Goal: Task Accomplishment & Management: Use online tool/utility

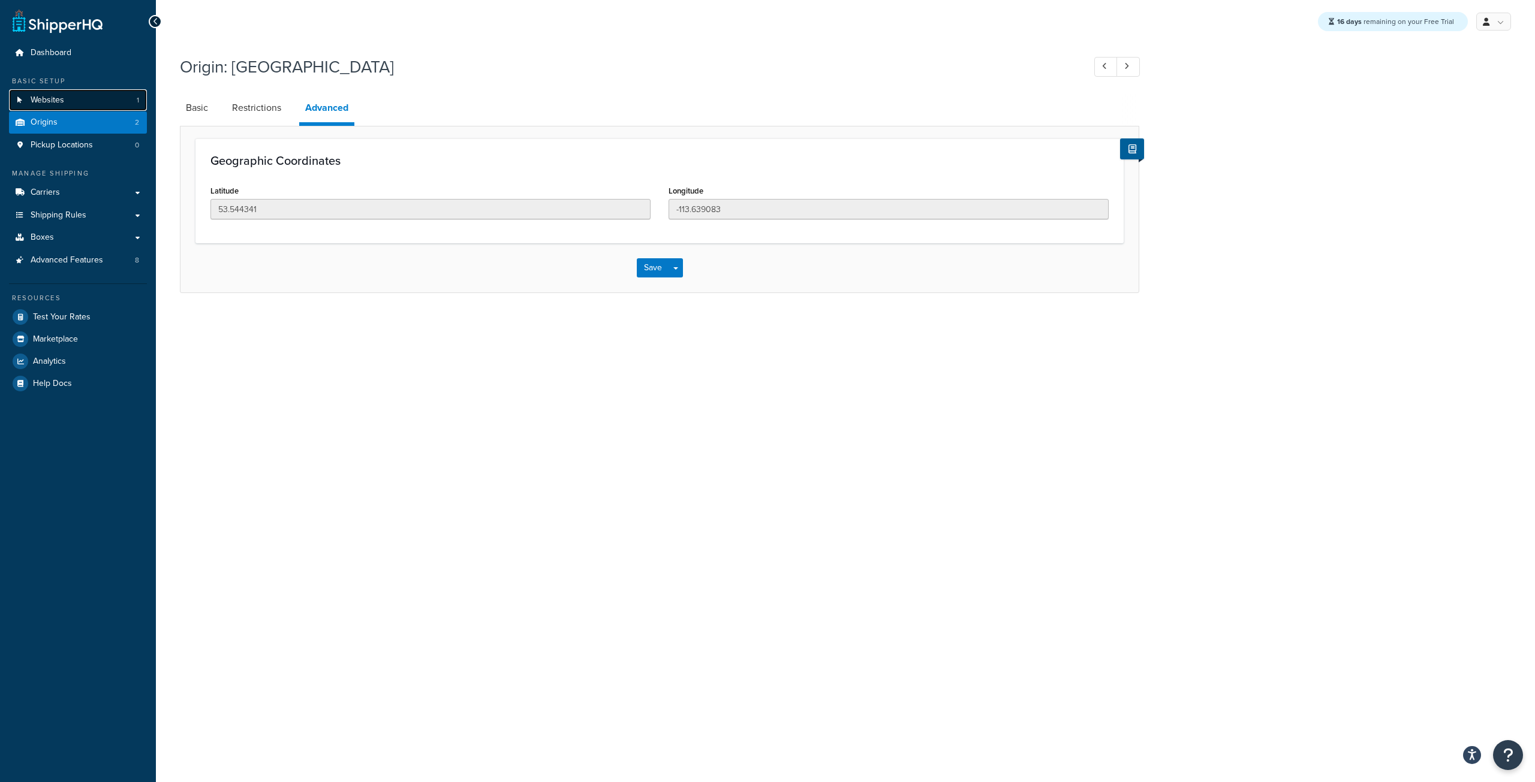
click at [43, 106] on span "Websites" at bounding box center [48, 100] width 34 height 10
click at [242, 111] on link "Restrictions" at bounding box center [256, 108] width 61 height 29
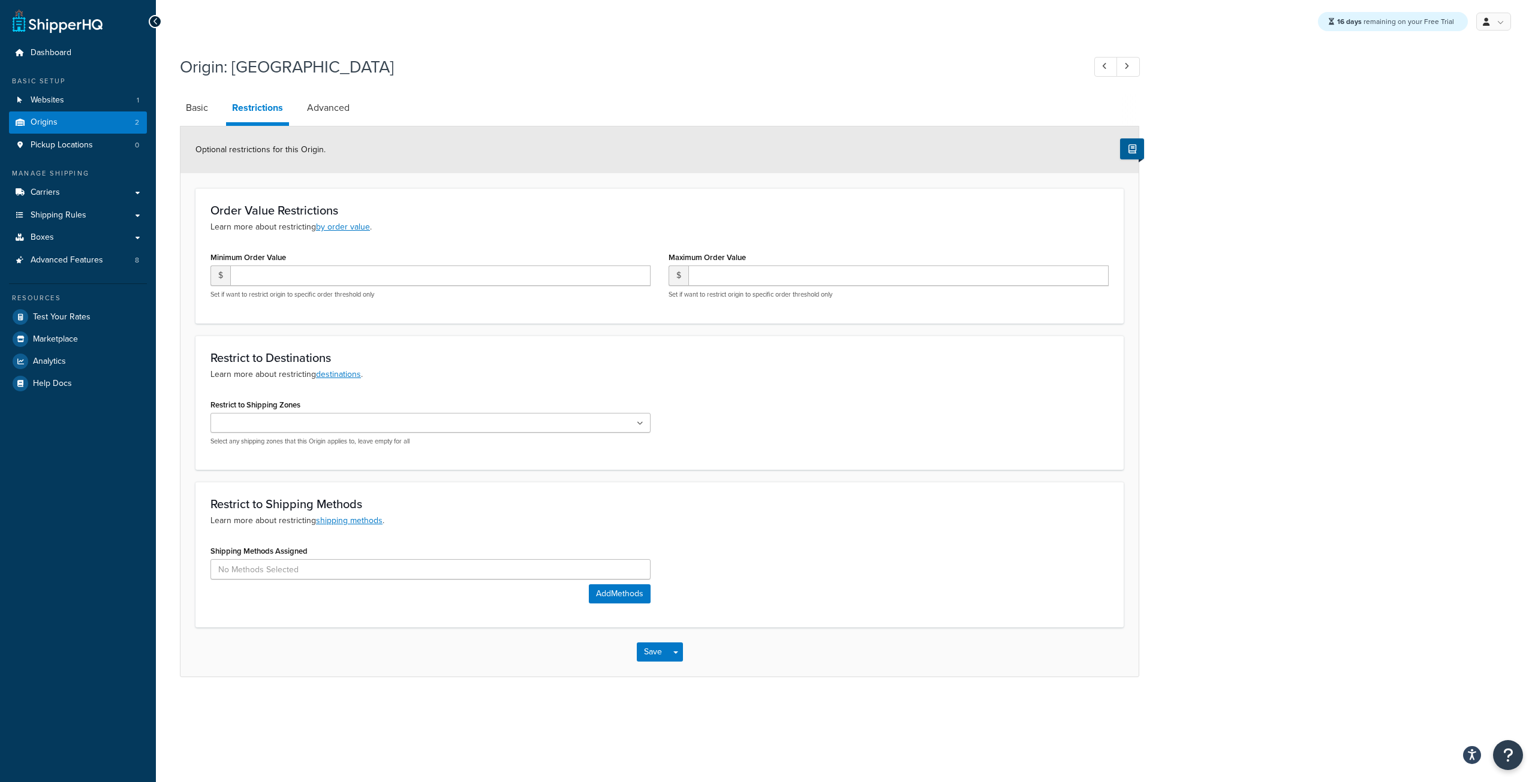
click at [283, 429] on input "Restrict to Shipping Zones" at bounding box center [267, 423] width 106 height 13
click at [367, 391] on div "Restrict to Destinations Learn more about restricting destinations . Restrict t…" at bounding box center [659, 403] width 928 height 134
click at [324, 431] on ul at bounding box center [430, 423] width 440 height 20
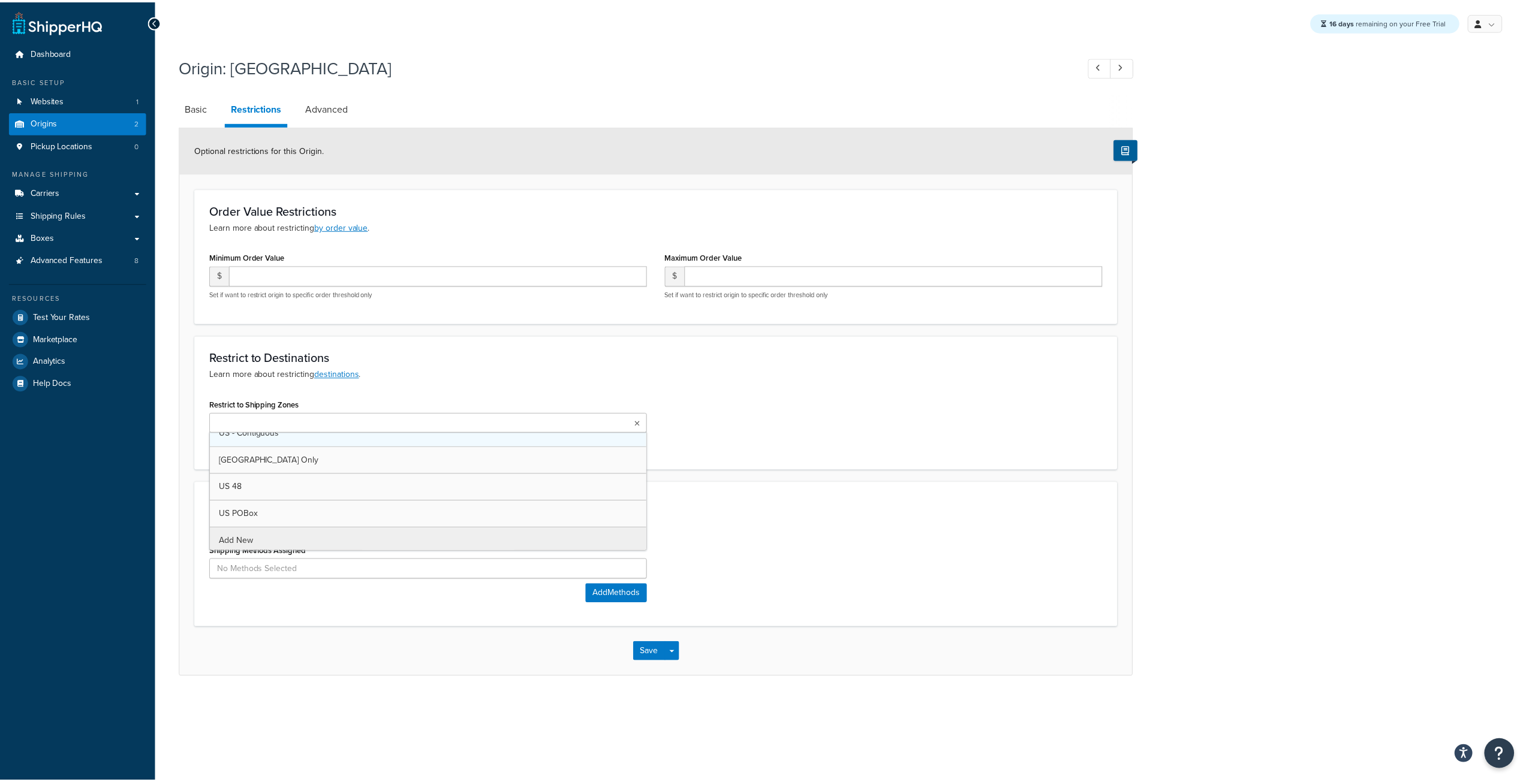
scroll to position [95, 0]
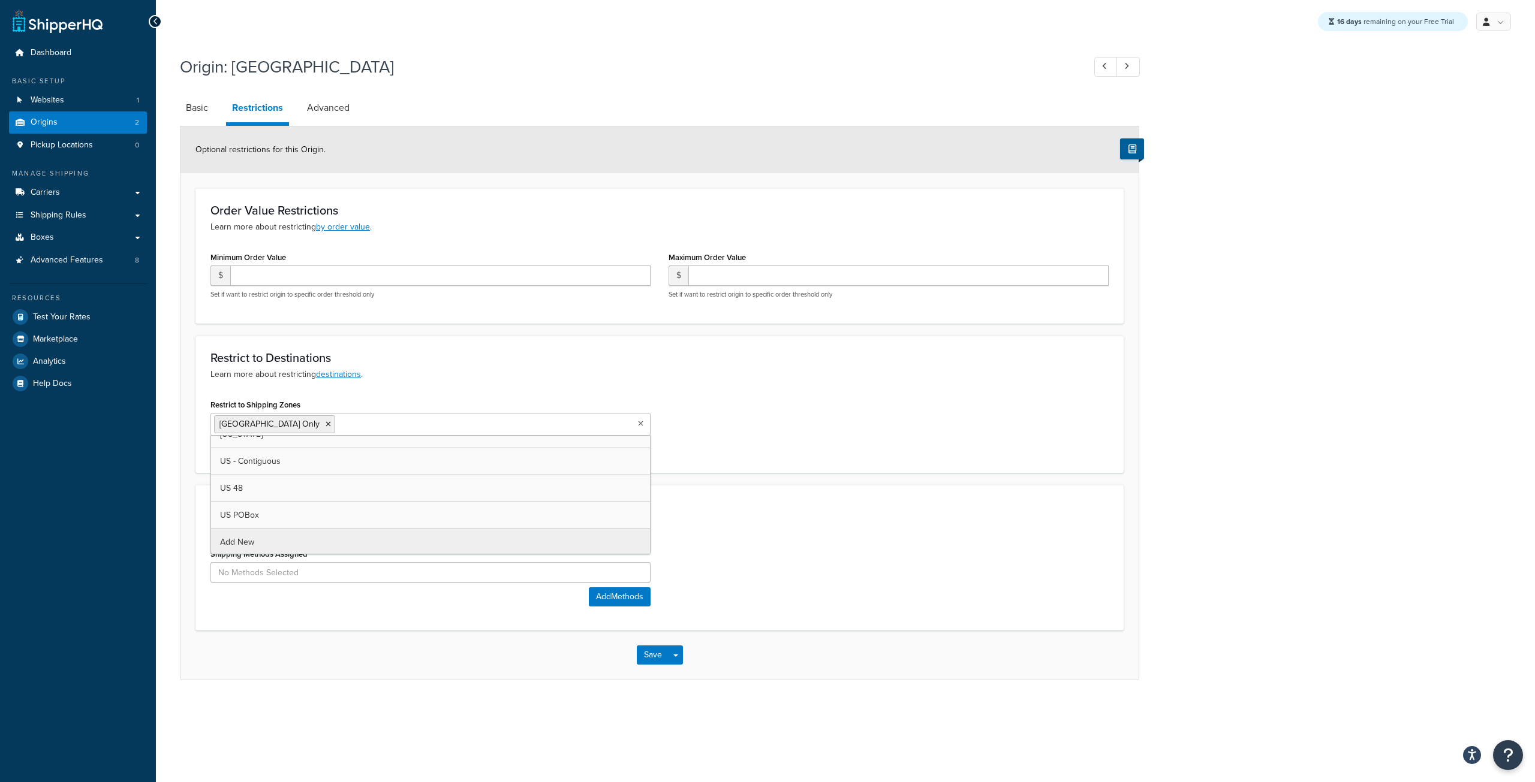
click at [577, 622] on div "Restrict to Shipping Methods Learn more about restricting shipping methods . Sh…" at bounding box center [659, 558] width 928 height 146
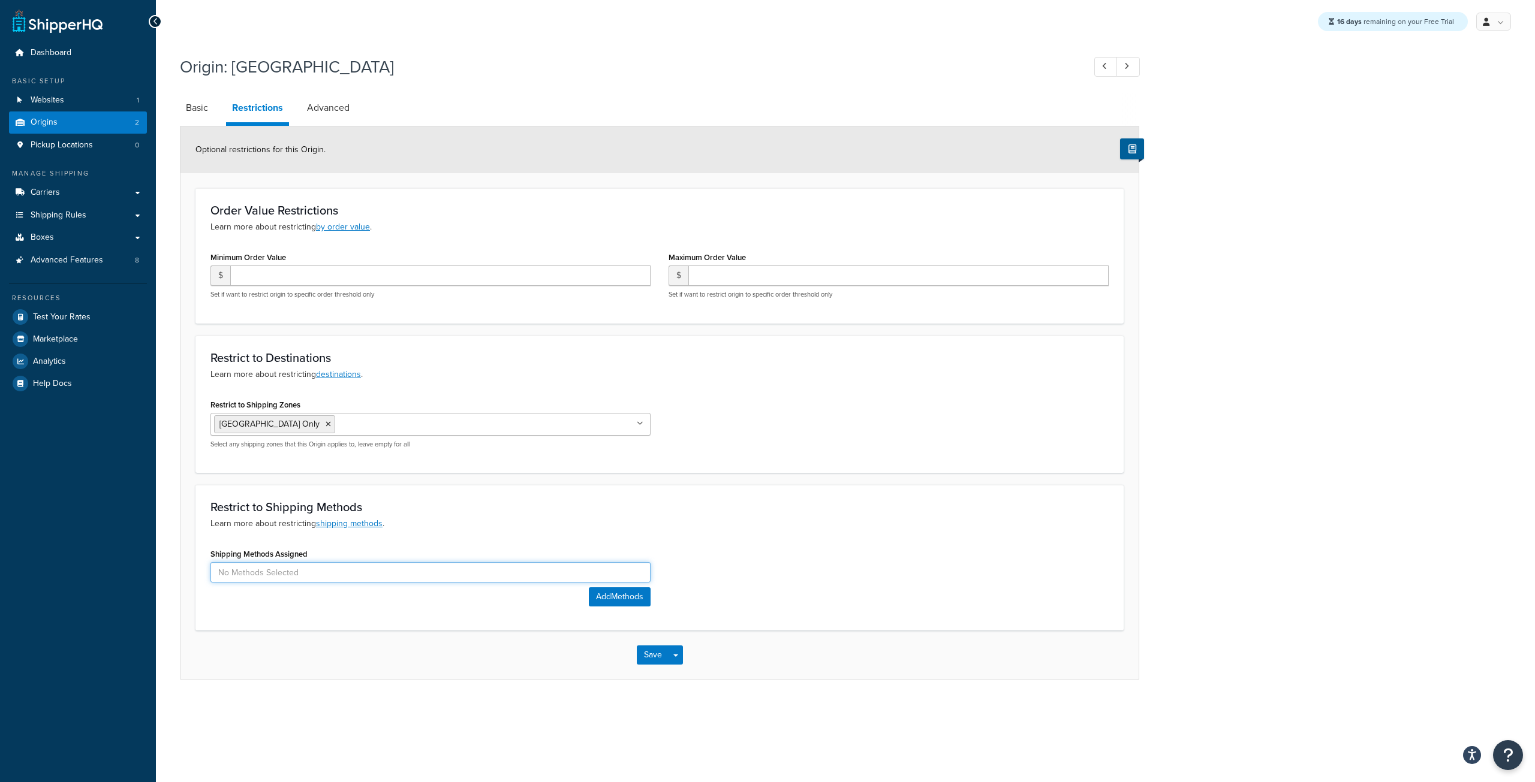
click at [378, 577] on input at bounding box center [430, 572] width 440 height 20
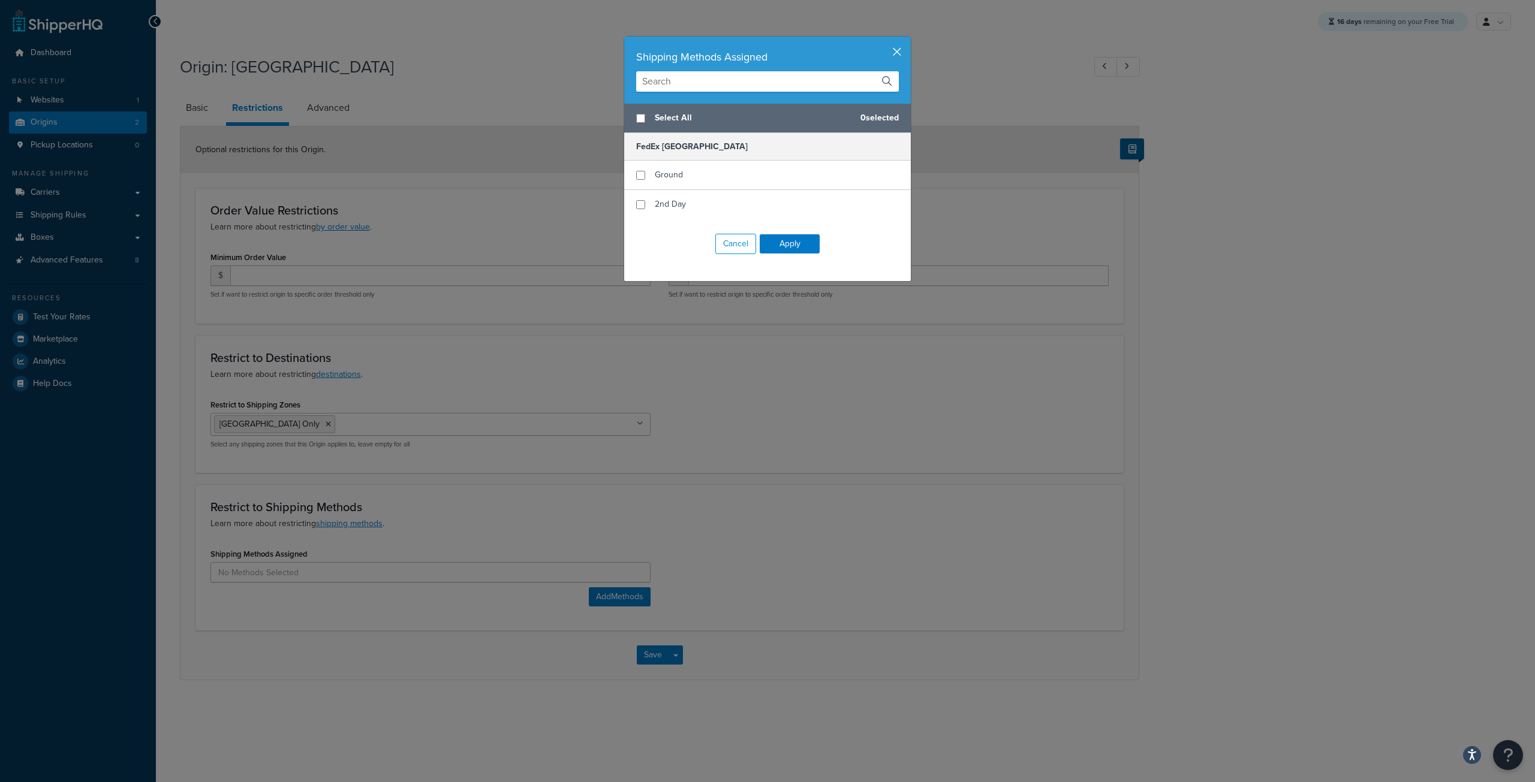
click at [908, 40] on button "button" at bounding box center [909, 38] width 3 height 3
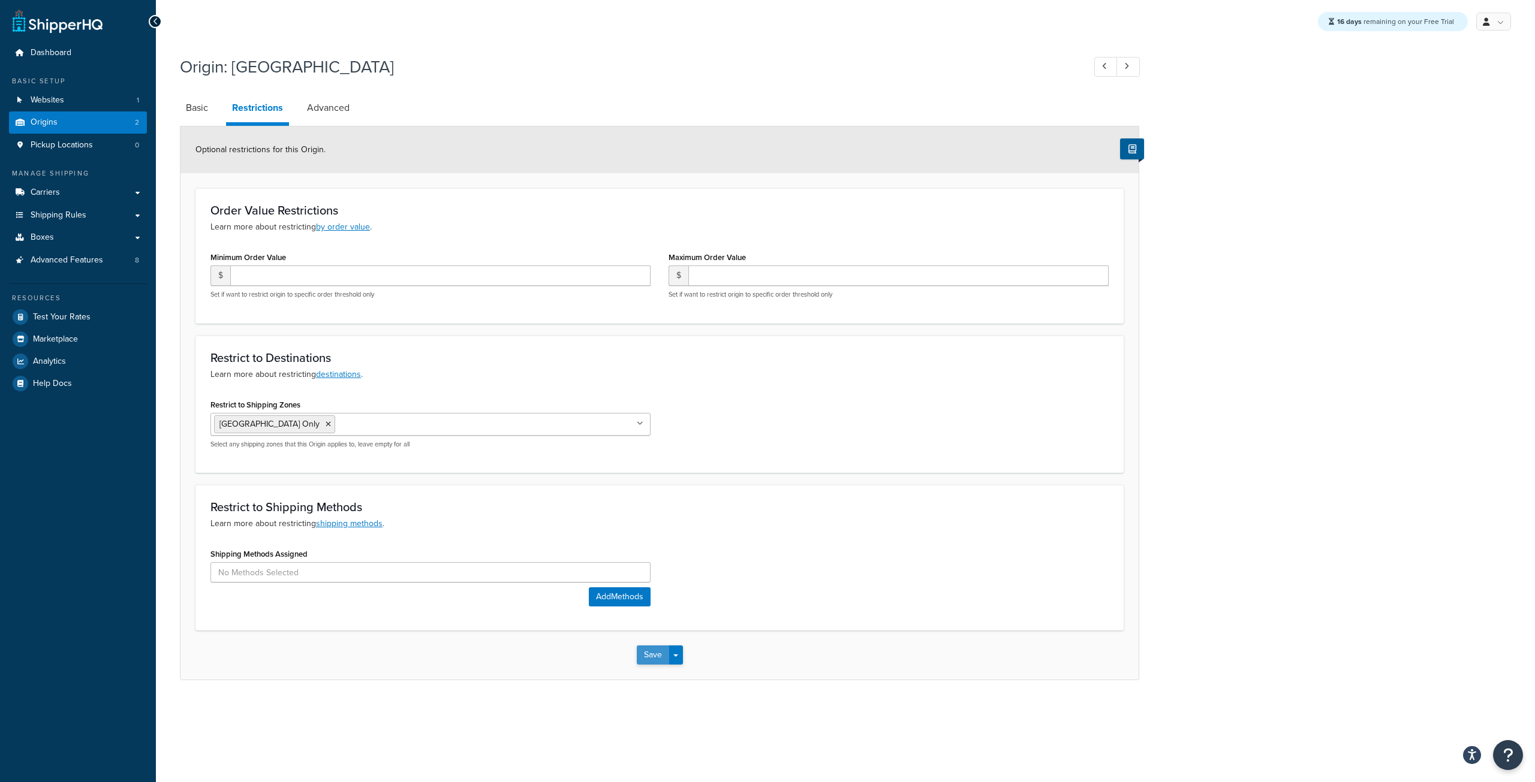
click at [656, 653] on button "Save" at bounding box center [653, 655] width 32 height 19
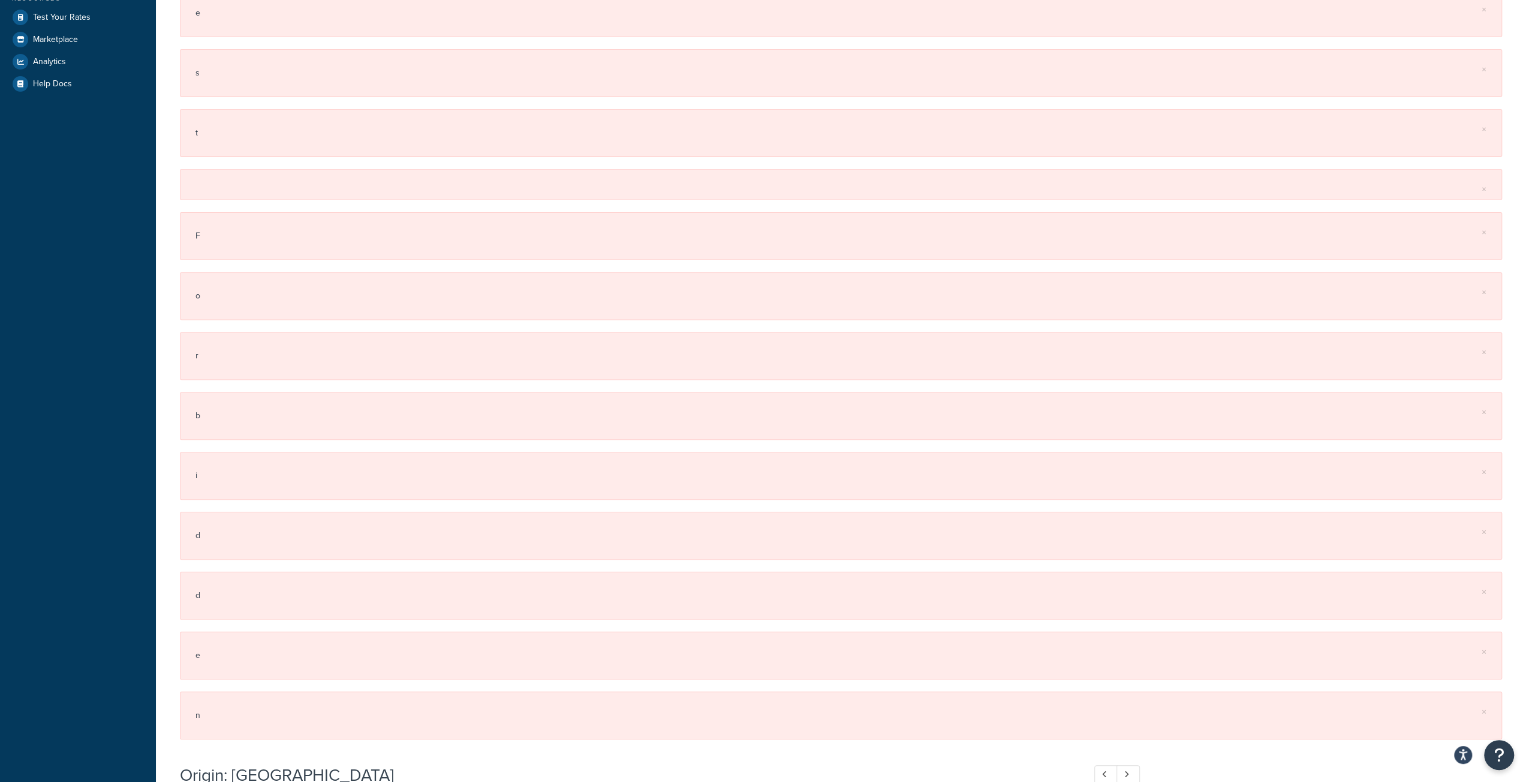
scroll to position [0, 0]
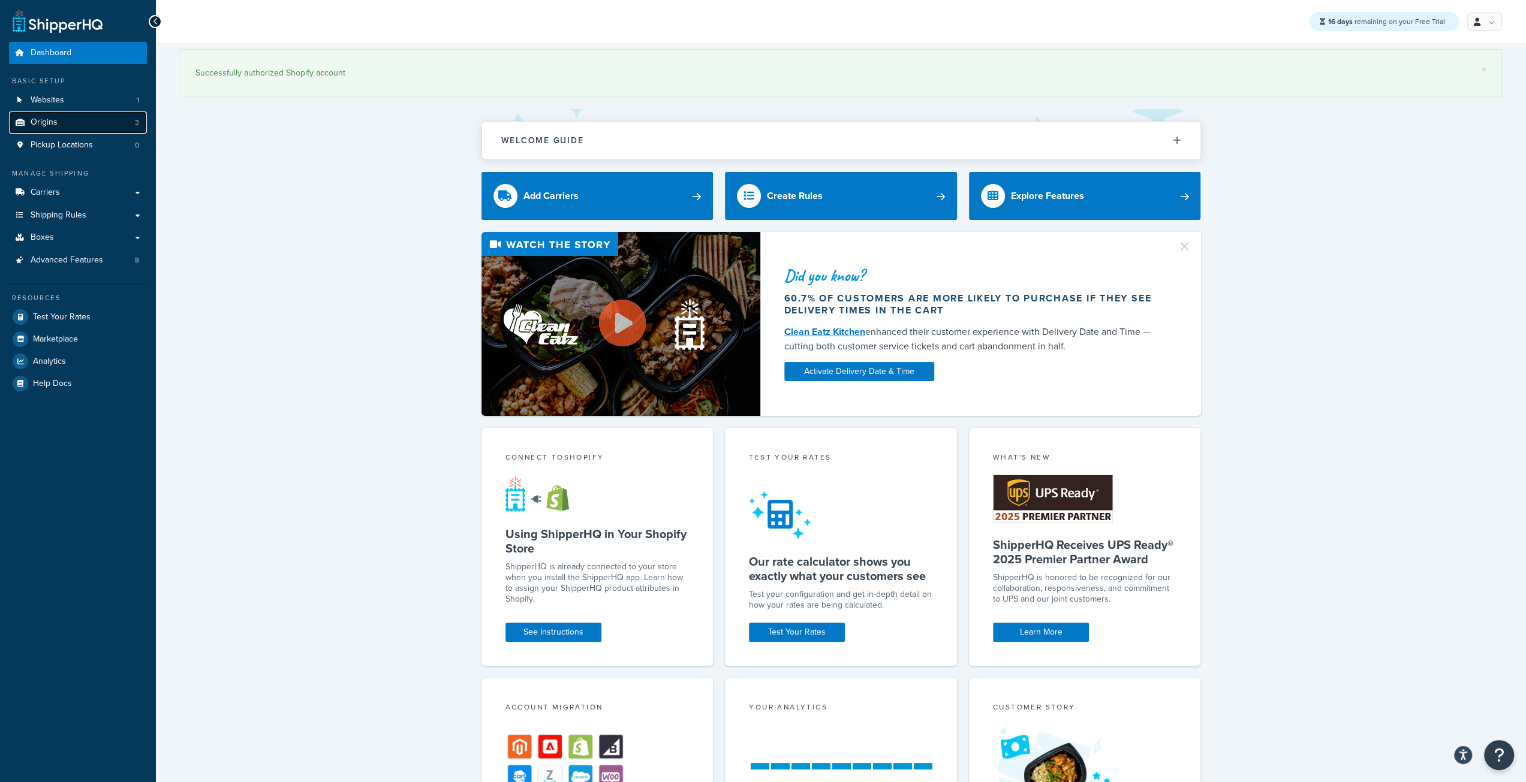
click at [67, 122] on link "Origins 3" at bounding box center [78, 123] width 138 height 22
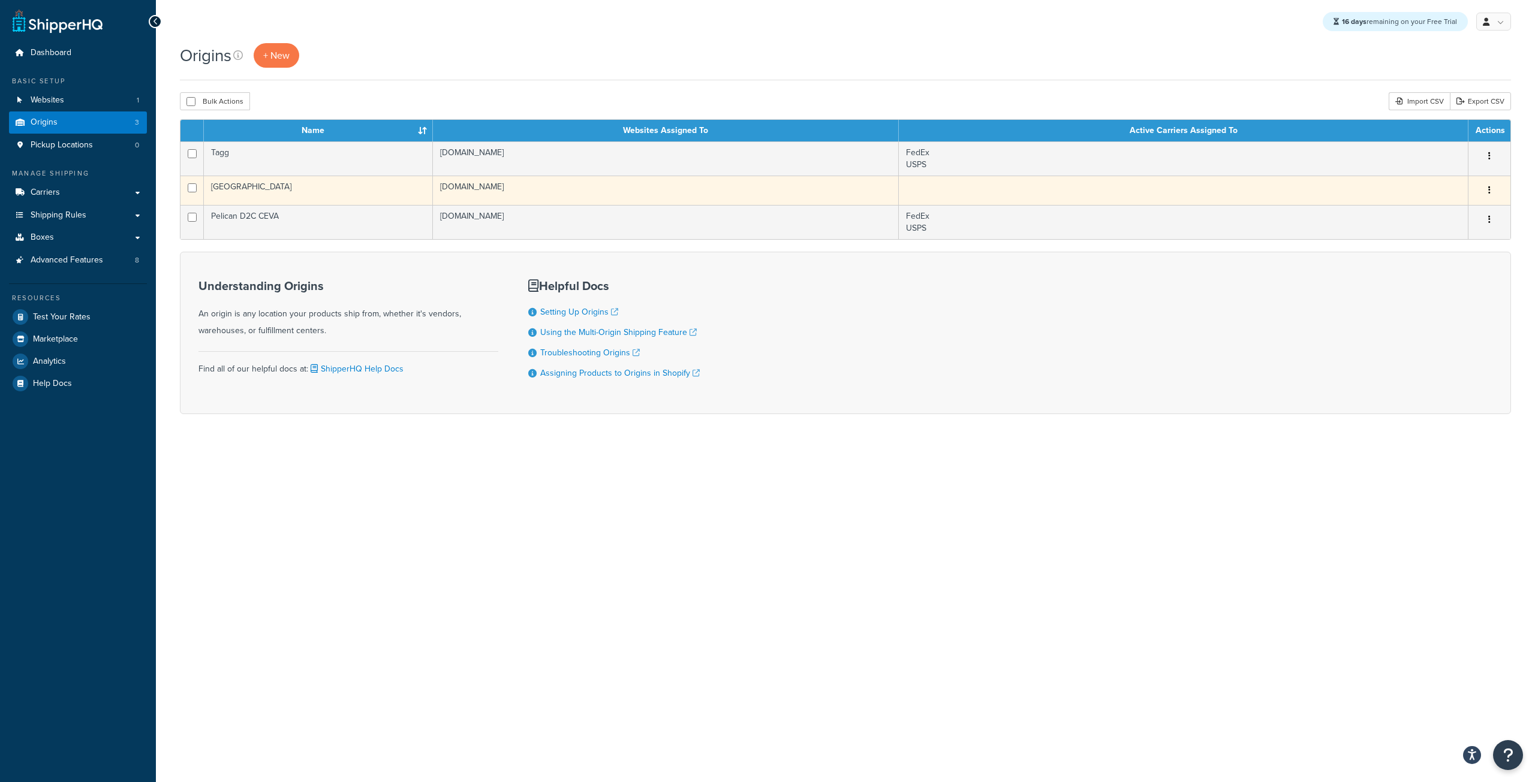
click at [278, 194] on td "Canada" at bounding box center [318, 190] width 229 height 29
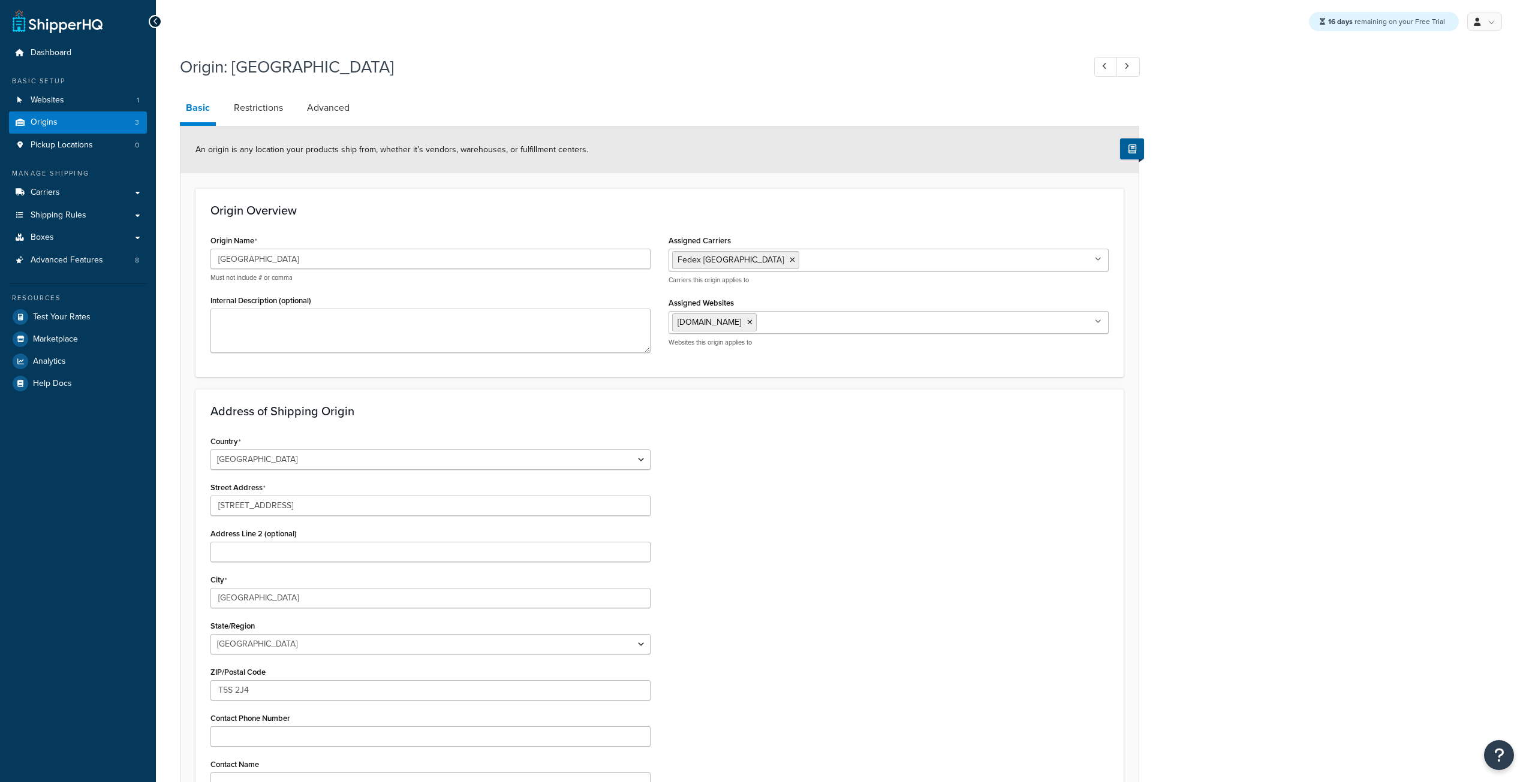
select select "1039"
click at [261, 110] on link "Restrictions" at bounding box center [258, 108] width 61 height 29
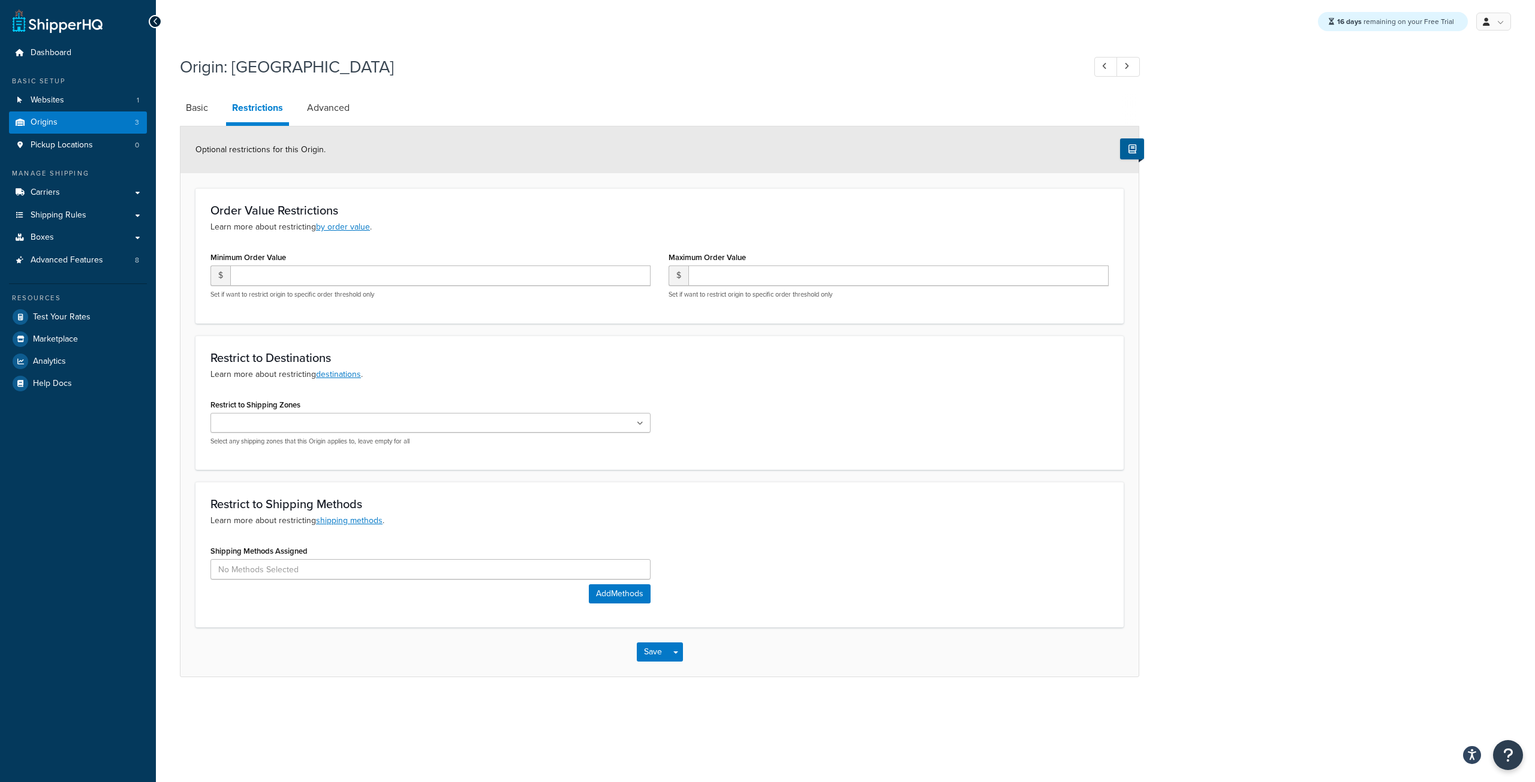
click at [326, 418] on ul at bounding box center [430, 423] width 440 height 20
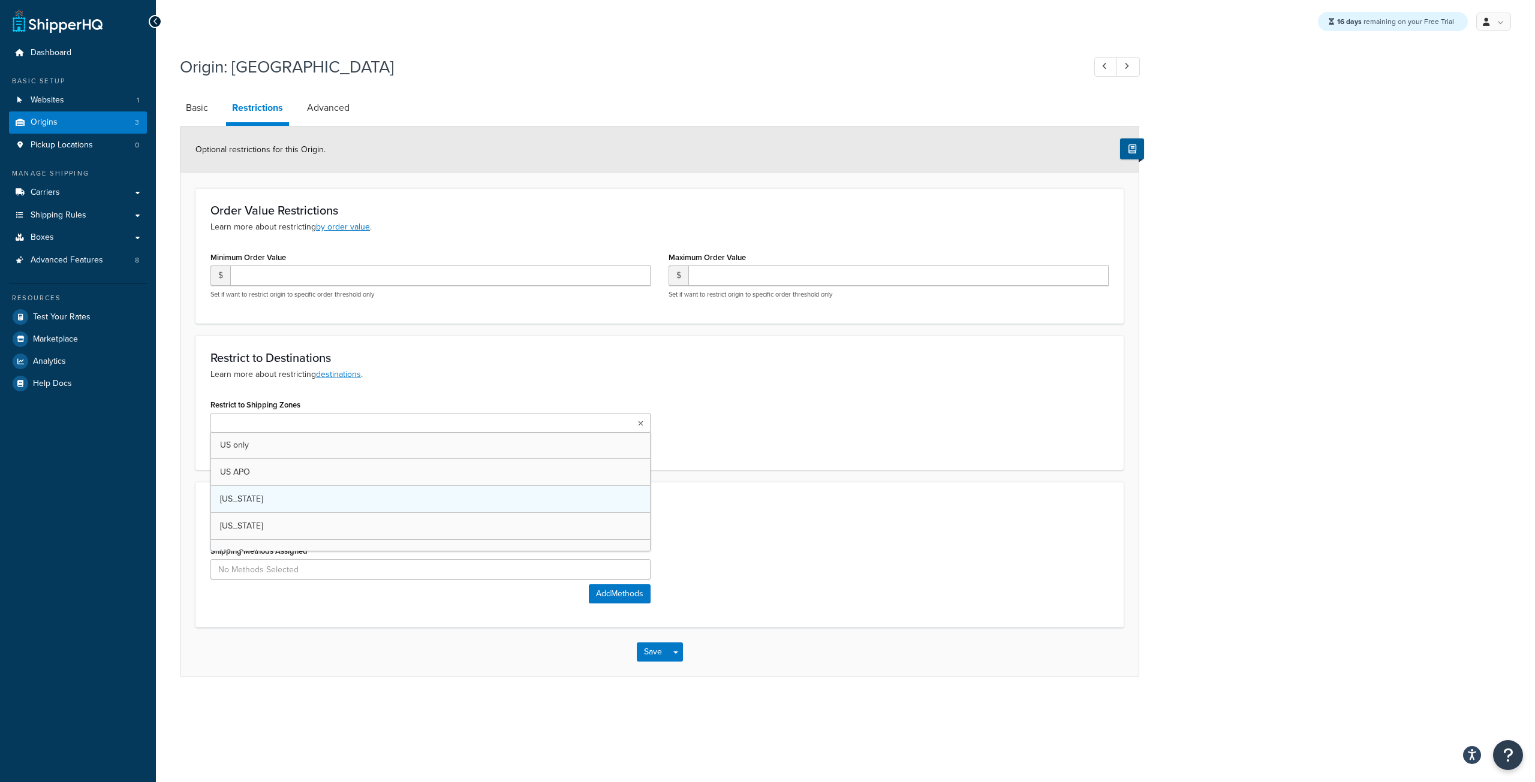
scroll to position [60, 0]
click at [651, 652] on button "Save" at bounding box center [653, 655] width 32 height 19
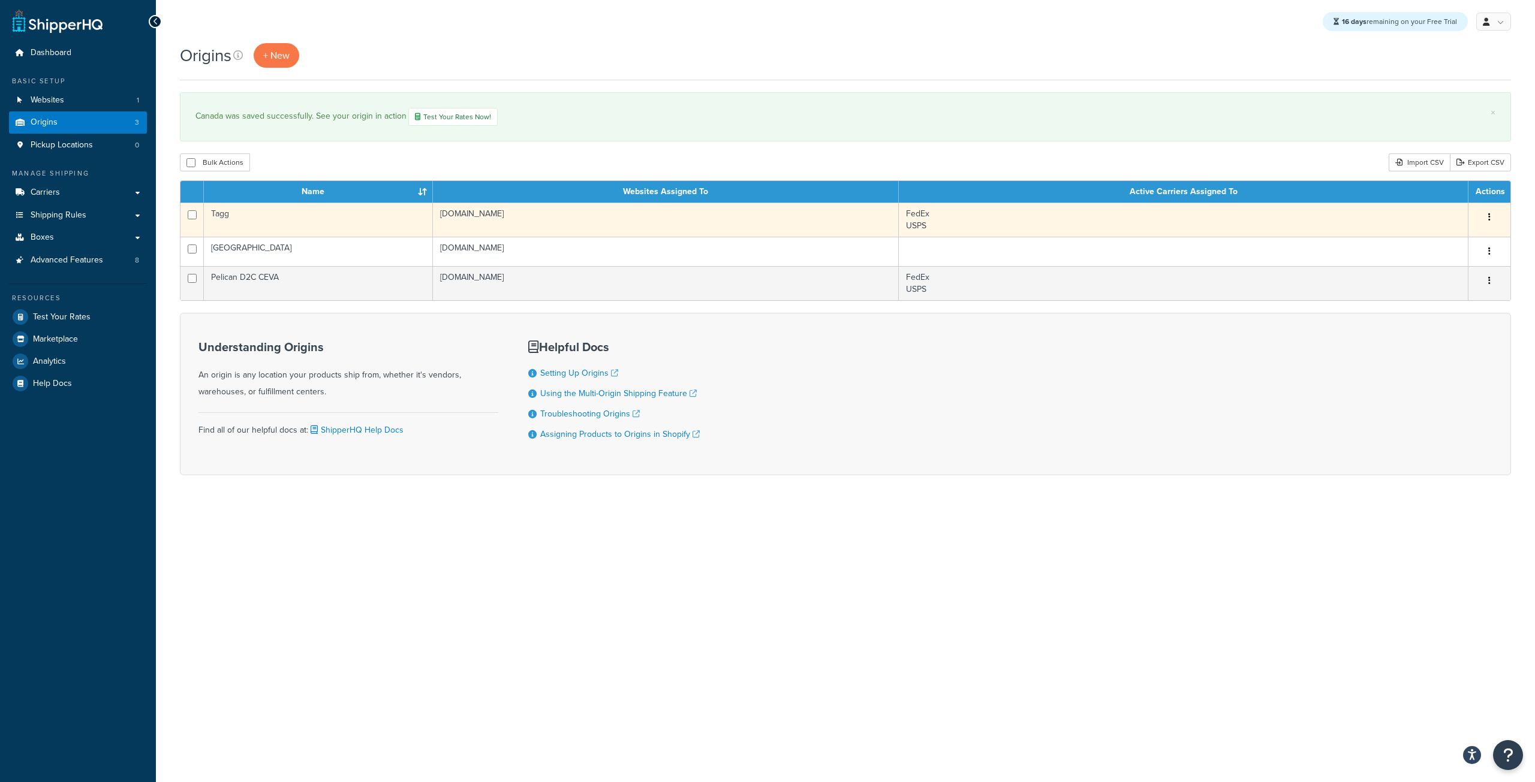
click at [246, 221] on td "Tagg" at bounding box center [318, 220] width 229 height 34
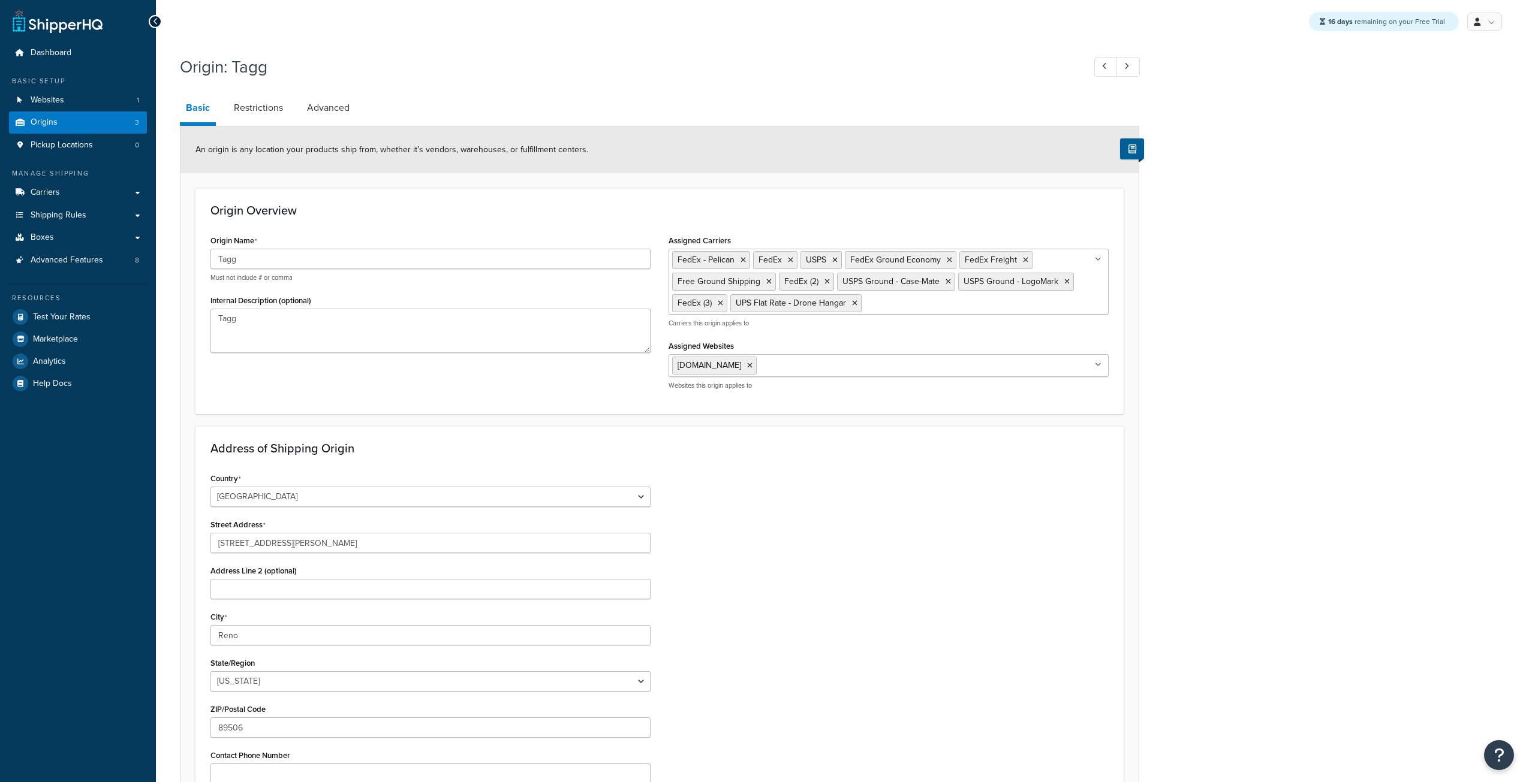
select select "28"
click at [255, 114] on link "Restrictions" at bounding box center [258, 108] width 61 height 29
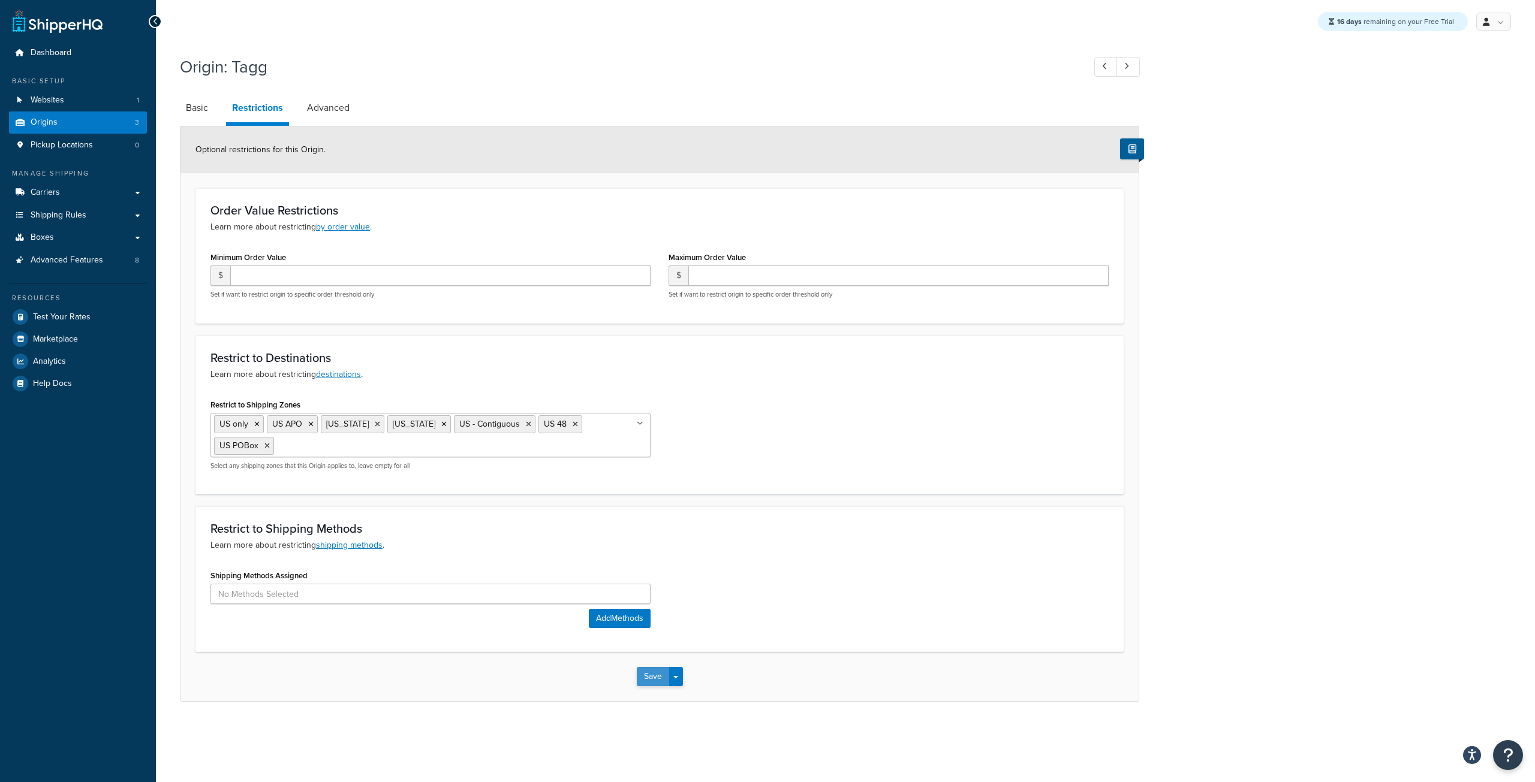
click at [646, 676] on button "Save" at bounding box center [653, 676] width 32 height 19
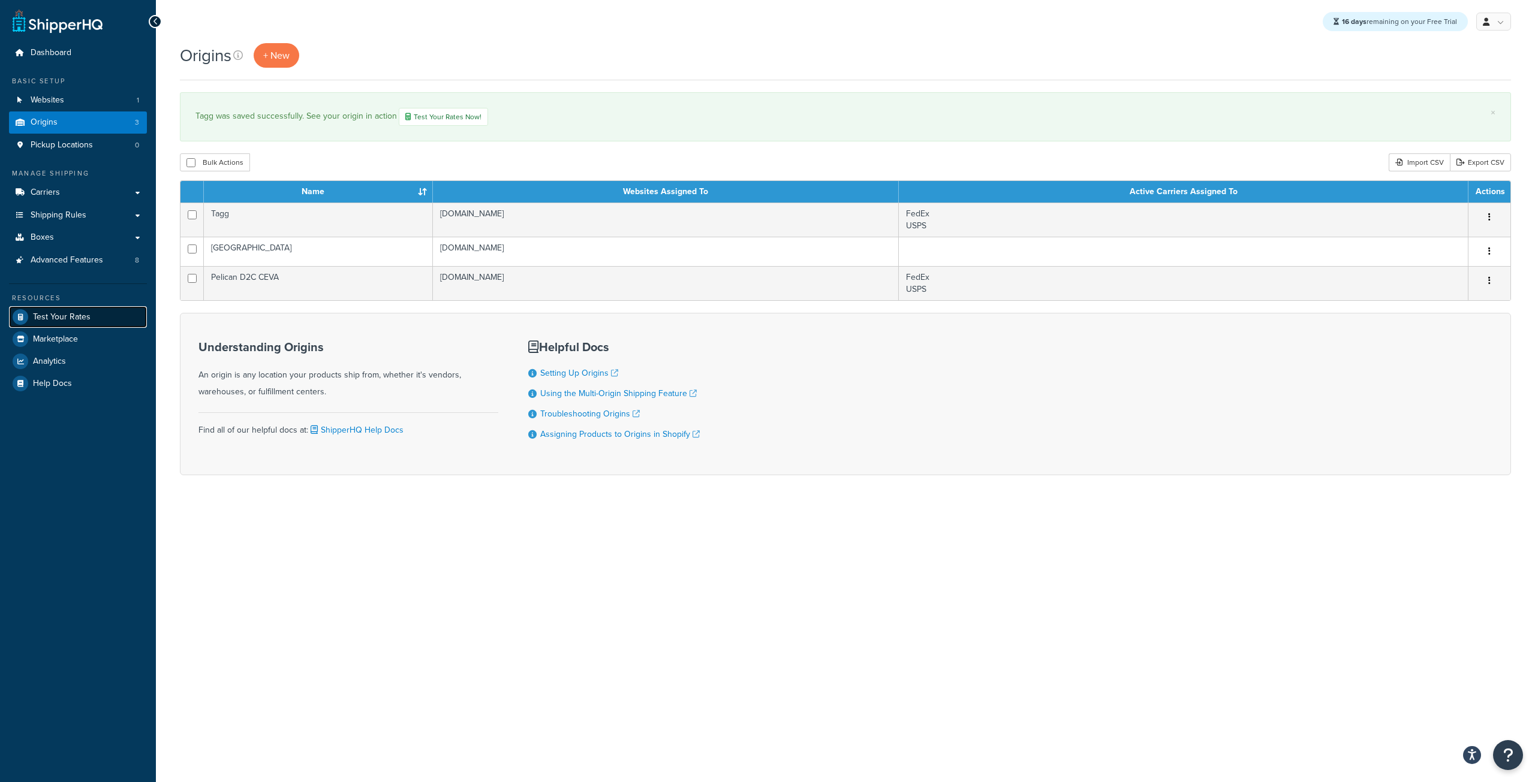
click at [68, 320] on span "Test Your Rates" at bounding box center [62, 317] width 58 height 10
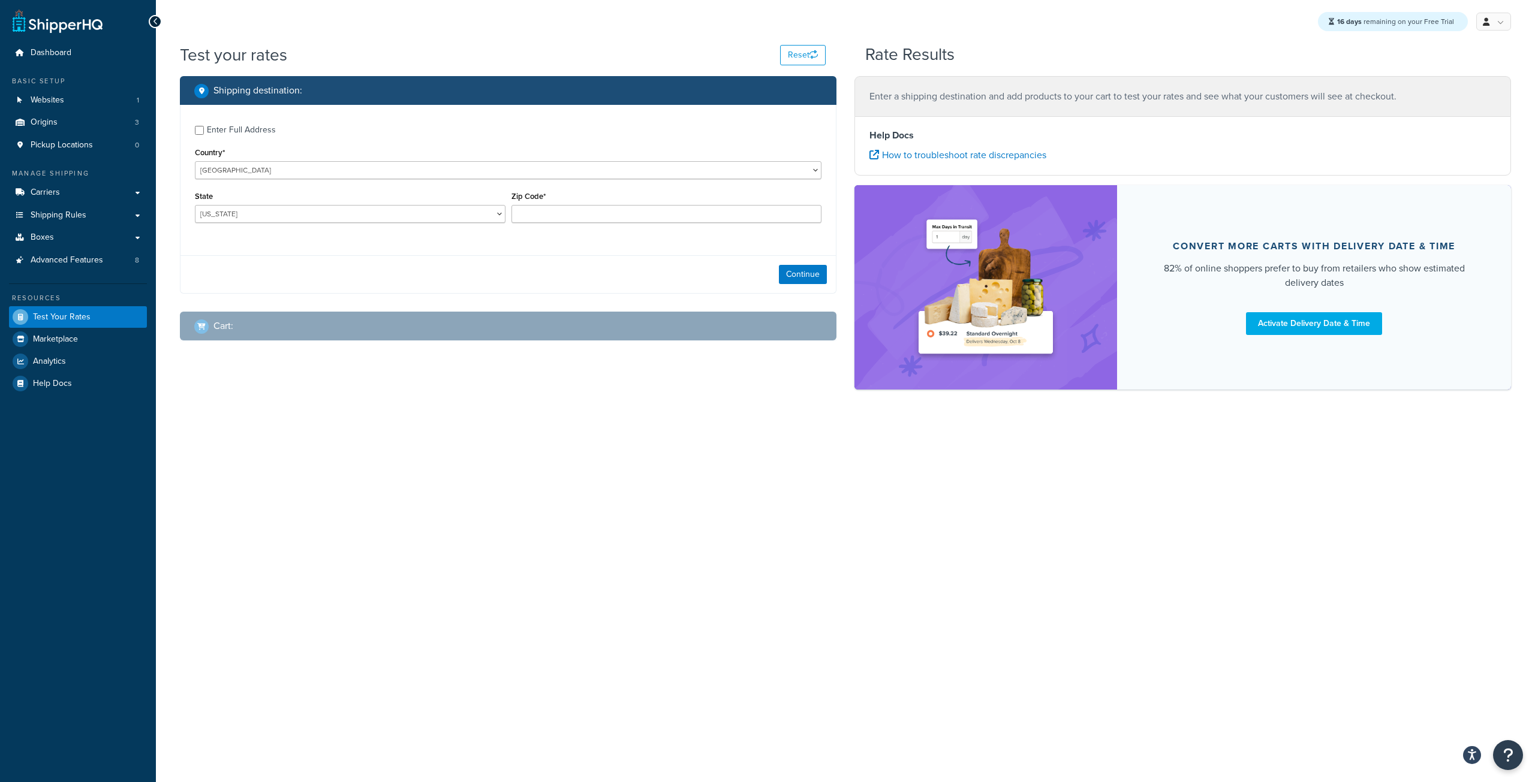
click at [335, 202] on div "State [US_STATE] [US_STATE] [US_STATE] [US_STATE] [US_STATE] Armed Forces Ameri…" at bounding box center [350, 205] width 311 height 35
click at [335, 209] on select "[US_STATE] [US_STATE] [US_STATE] [US_STATE] [US_STATE] Armed Forces Americas Ar…" at bounding box center [350, 214] width 311 height 18
select select "OH"
click at [195, 206] on select "[US_STATE] [US_STATE] [US_STATE] [US_STATE] [US_STATE] Armed Forces Americas Ar…" at bounding box center [350, 214] width 311 height 18
drag, startPoint x: 522, startPoint y: 213, endPoint x: 512, endPoint y: 203, distance: 14.4
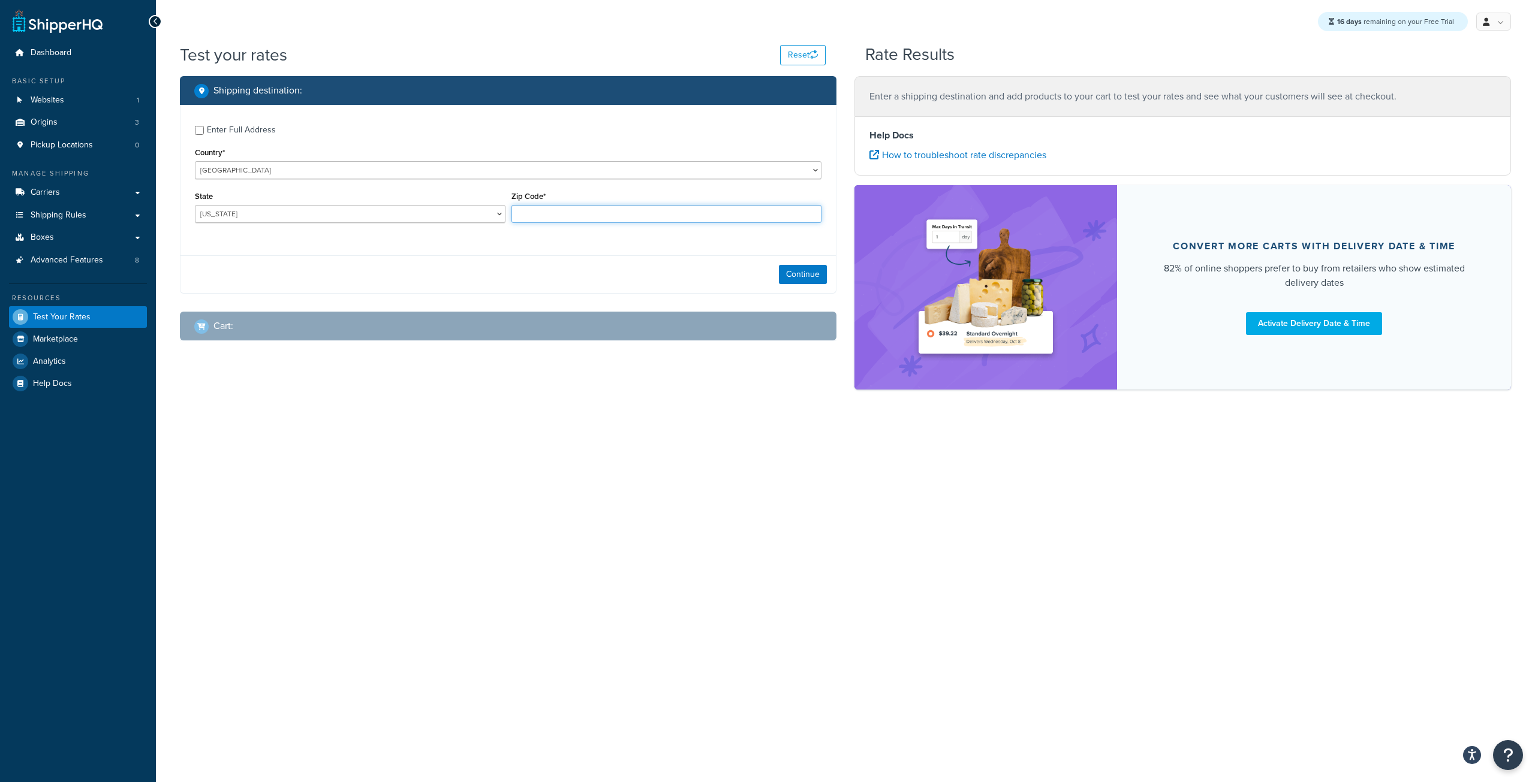
click at [522, 213] on input "Zip Code*" at bounding box center [666, 214] width 311 height 18
type input "44115"
click at [812, 273] on button "Continue" at bounding box center [803, 274] width 48 height 19
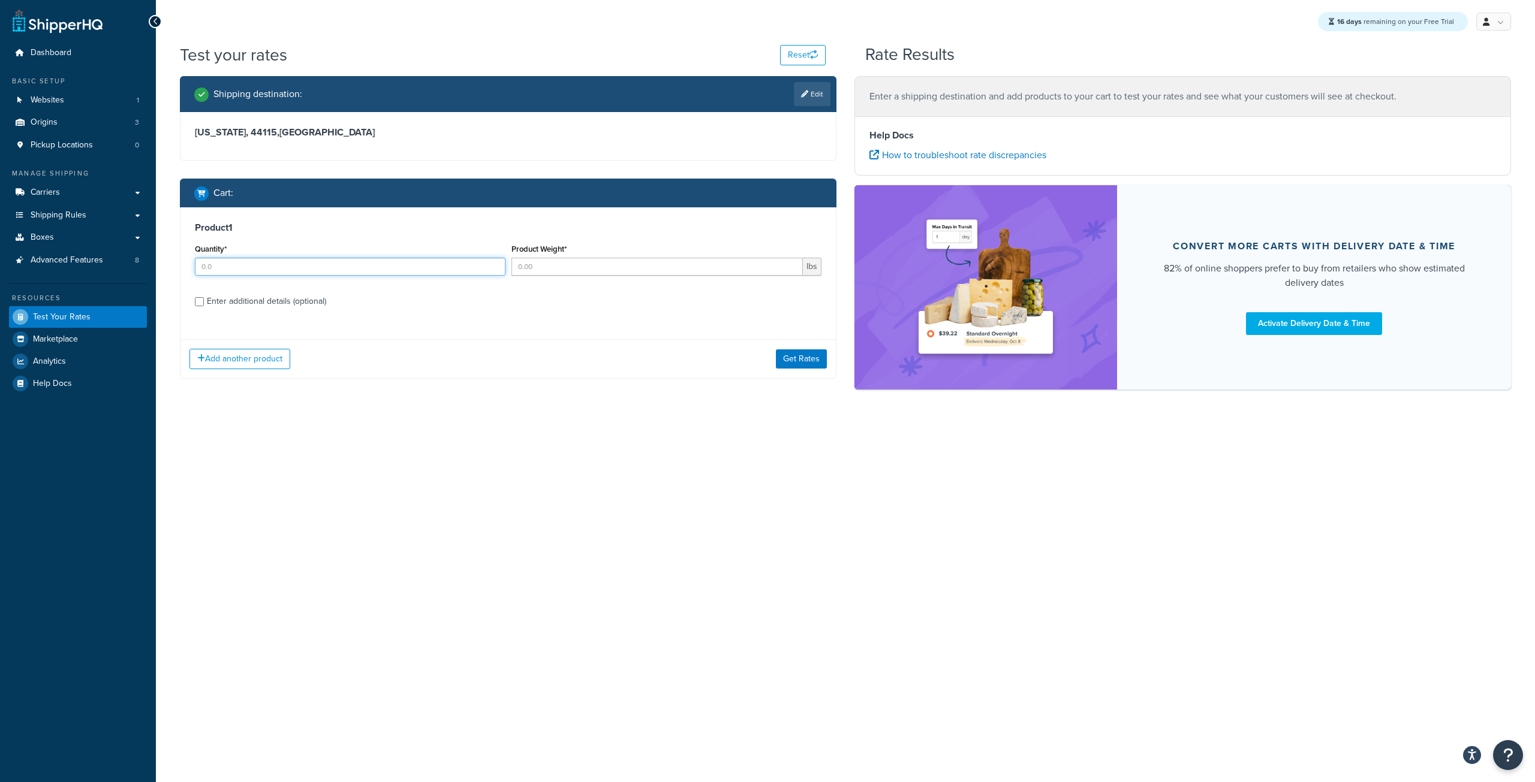
click at [496, 260] on input "Quantity*" at bounding box center [350, 267] width 311 height 18
type input "1"
click at [495, 265] on input "1" at bounding box center [350, 267] width 311 height 18
click at [790, 263] on input "1" at bounding box center [657, 267] width 292 height 18
click at [790, 263] on input "2" at bounding box center [657, 267] width 292 height 18
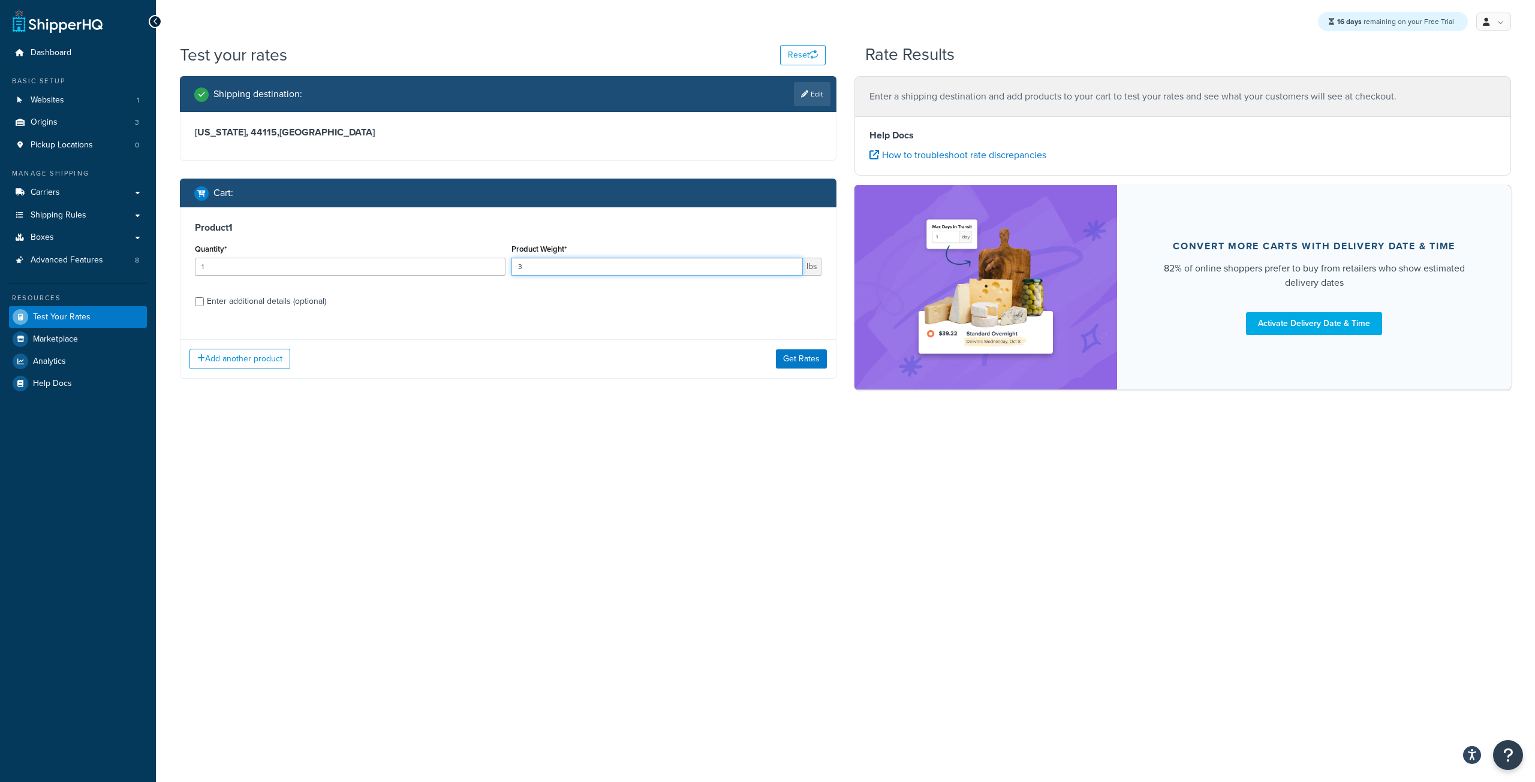
click at [790, 263] on input "3" at bounding box center [657, 267] width 292 height 18
click at [790, 263] on input "4" at bounding box center [657, 267] width 292 height 18
click at [790, 263] on input "5" at bounding box center [657, 267] width 292 height 18
click at [790, 263] on input "6" at bounding box center [657, 267] width 292 height 18
click at [790, 263] on input "7" at bounding box center [657, 267] width 292 height 18
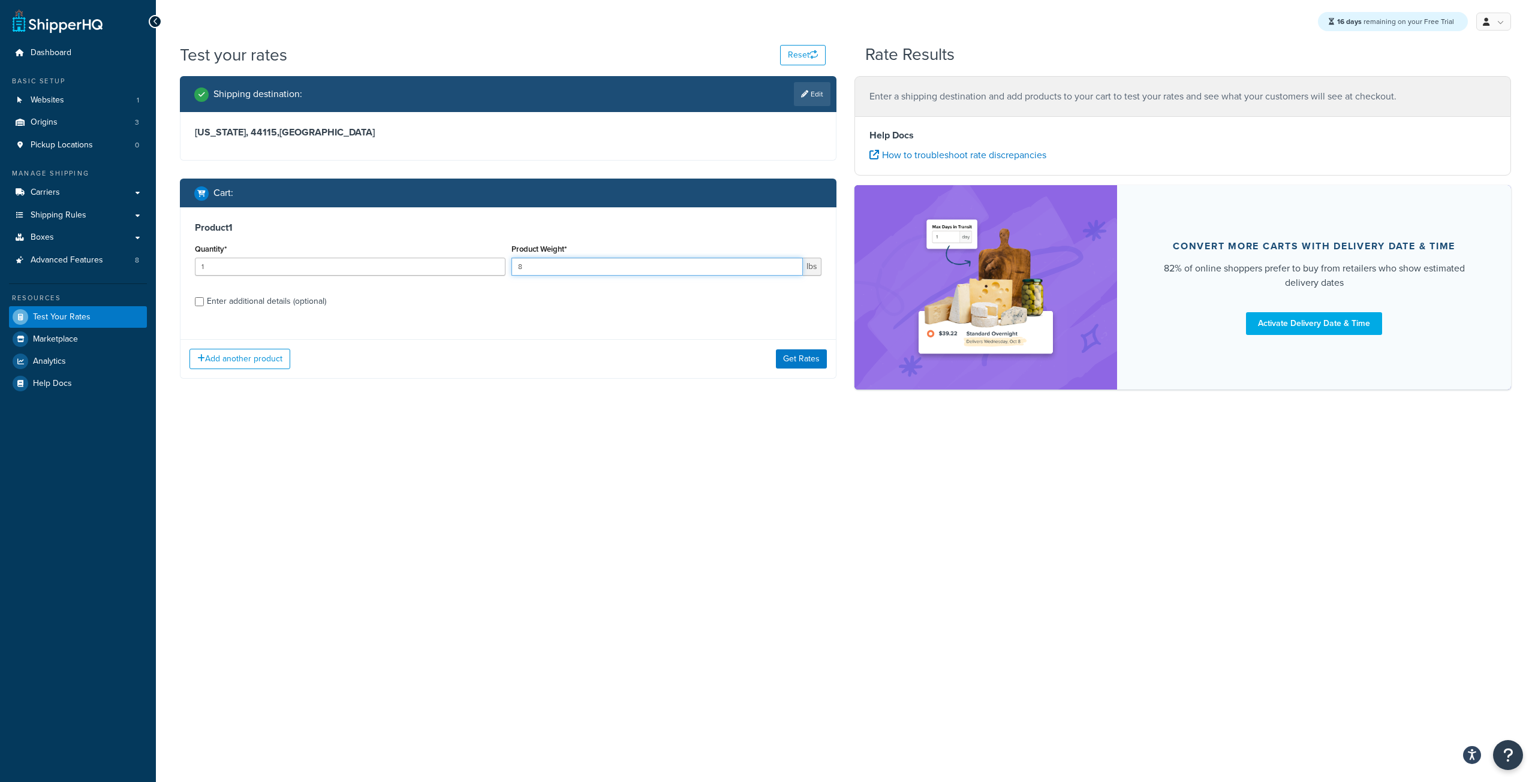
click at [790, 263] on input "8" at bounding box center [657, 267] width 292 height 18
click at [790, 263] on input "9" at bounding box center [657, 267] width 292 height 18
click at [790, 263] on input "10" at bounding box center [657, 267] width 292 height 18
click at [790, 263] on input "11" at bounding box center [657, 267] width 292 height 18
click at [790, 263] on input "12" at bounding box center [657, 267] width 292 height 18
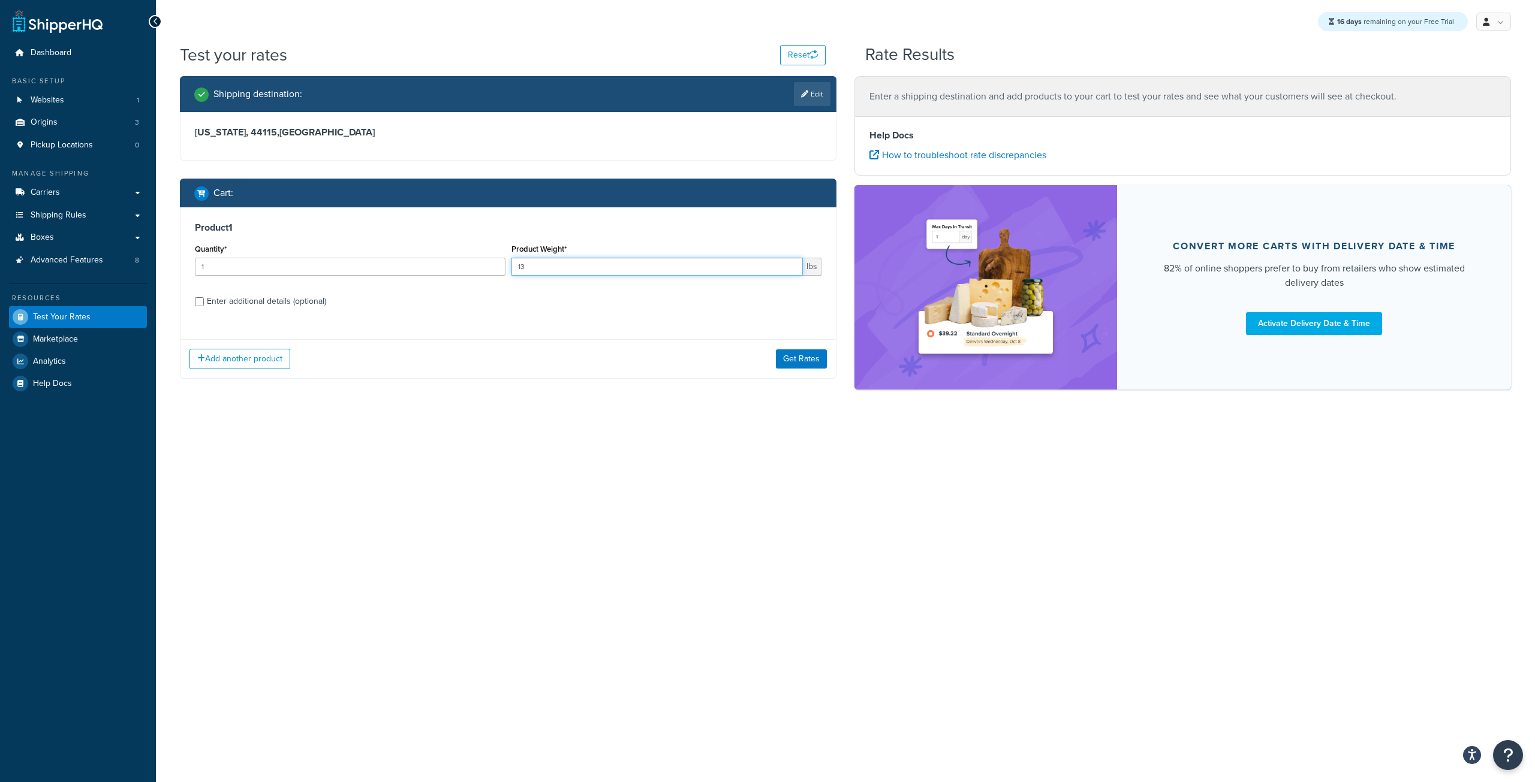
click at [790, 263] on input "13" at bounding box center [657, 267] width 292 height 18
click at [790, 263] on input "14" at bounding box center [657, 267] width 292 height 18
click at [790, 263] on input "15" at bounding box center [657, 267] width 292 height 18
click at [790, 263] on input "16" at bounding box center [657, 267] width 292 height 18
click at [790, 263] on input "17" at bounding box center [657, 267] width 292 height 18
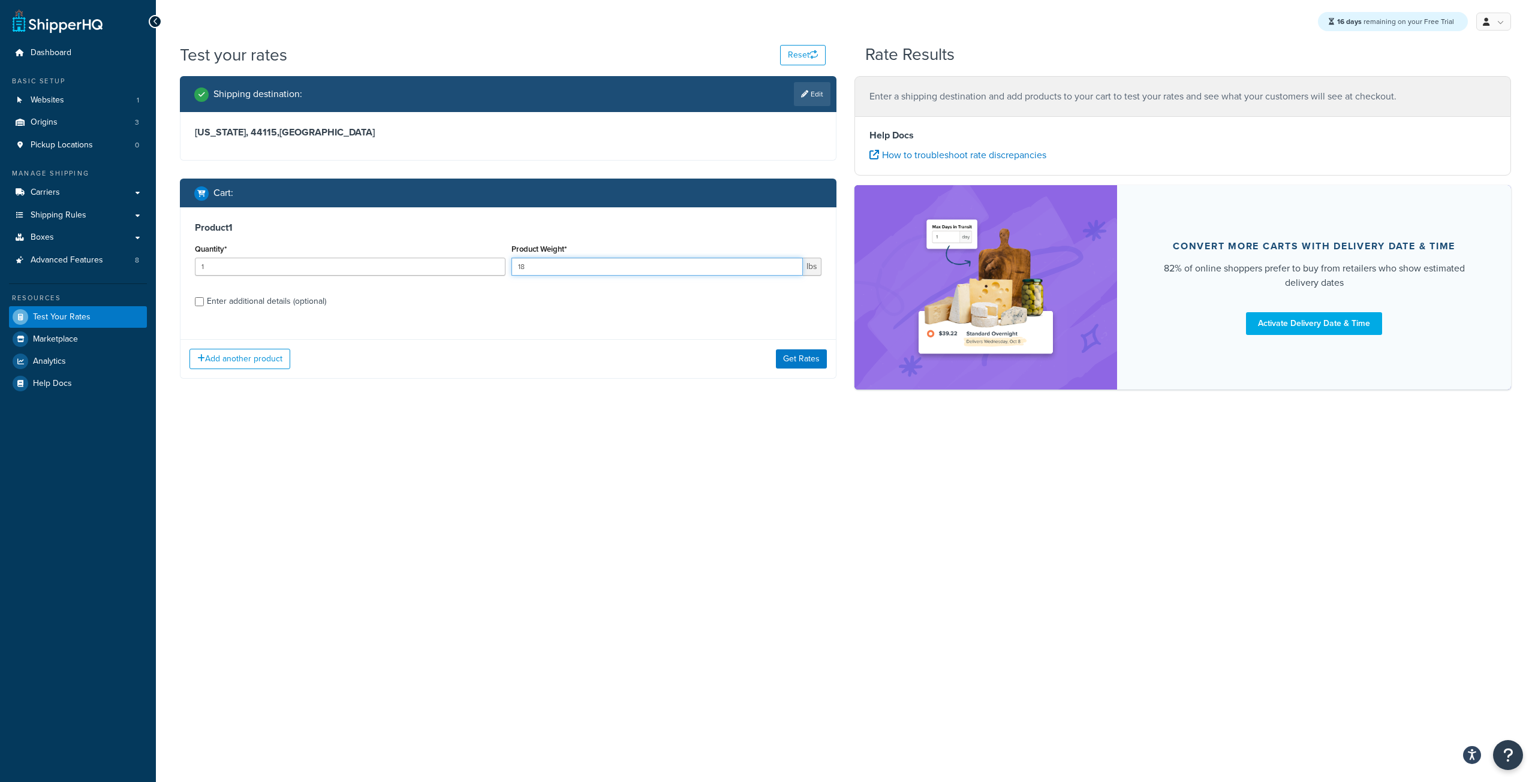
click at [790, 263] on input "18" at bounding box center [657, 267] width 292 height 18
click at [790, 263] on input "19" at bounding box center [657, 267] width 292 height 18
type input "20"
click at [790, 263] on input "20" at bounding box center [657, 267] width 292 height 18
click at [809, 364] on button "Get Rates" at bounding box center [801, 358] width 51 height 19
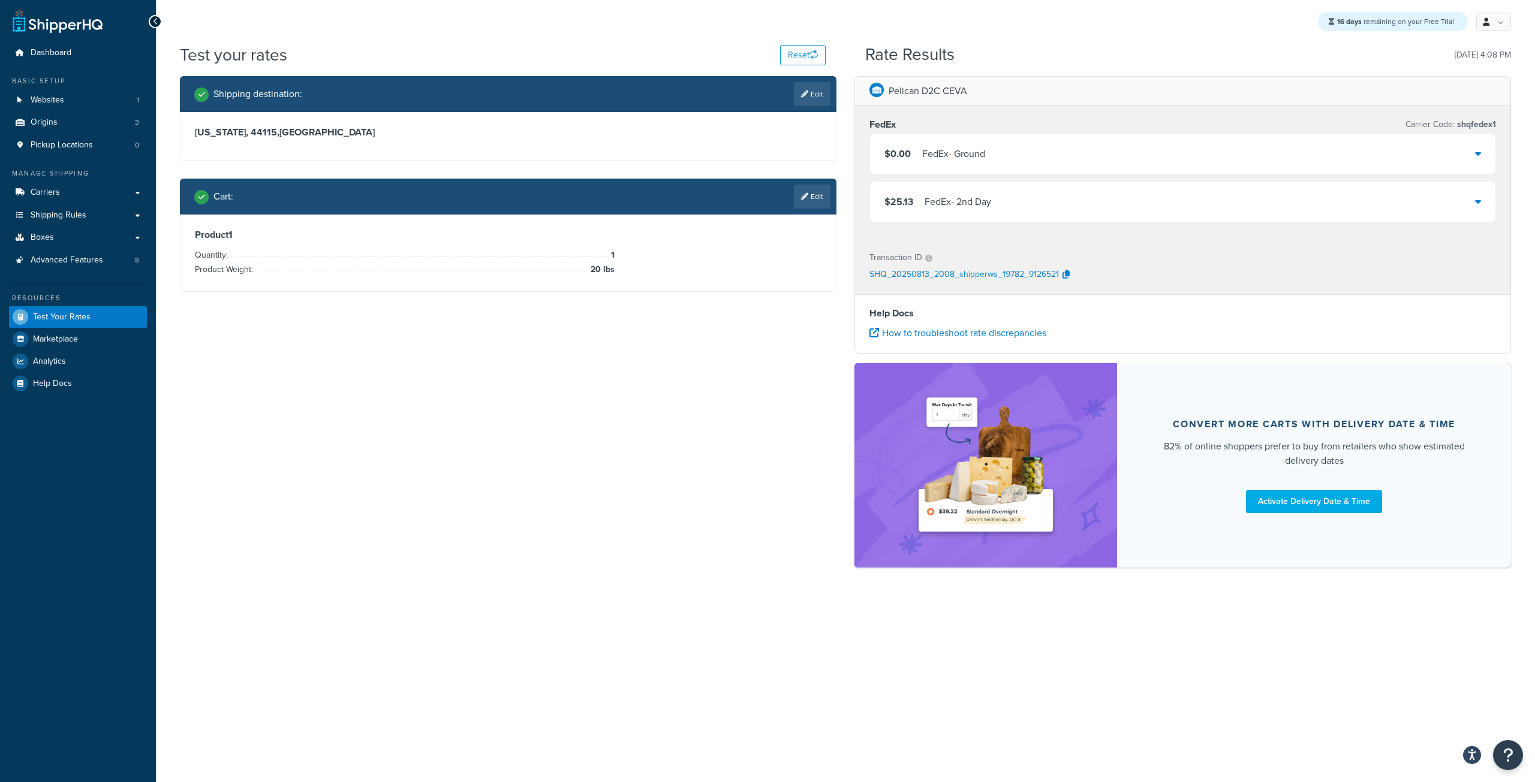
drag, startPoint x: 397, startPoint y: 382, endPoint x: 344, endPoint y: 523, distance: 151.0
click at [344, 523] on div "Shipping destination : Edit [US_STATE], 44115 , [GEOGRAPHIC_DATA] Cart : Edit P…" at bounding box center [845, 328] width 1349 height 504
click at [821, 92] on link "Edit" at bounding box center [812, 94] width 37 height 24
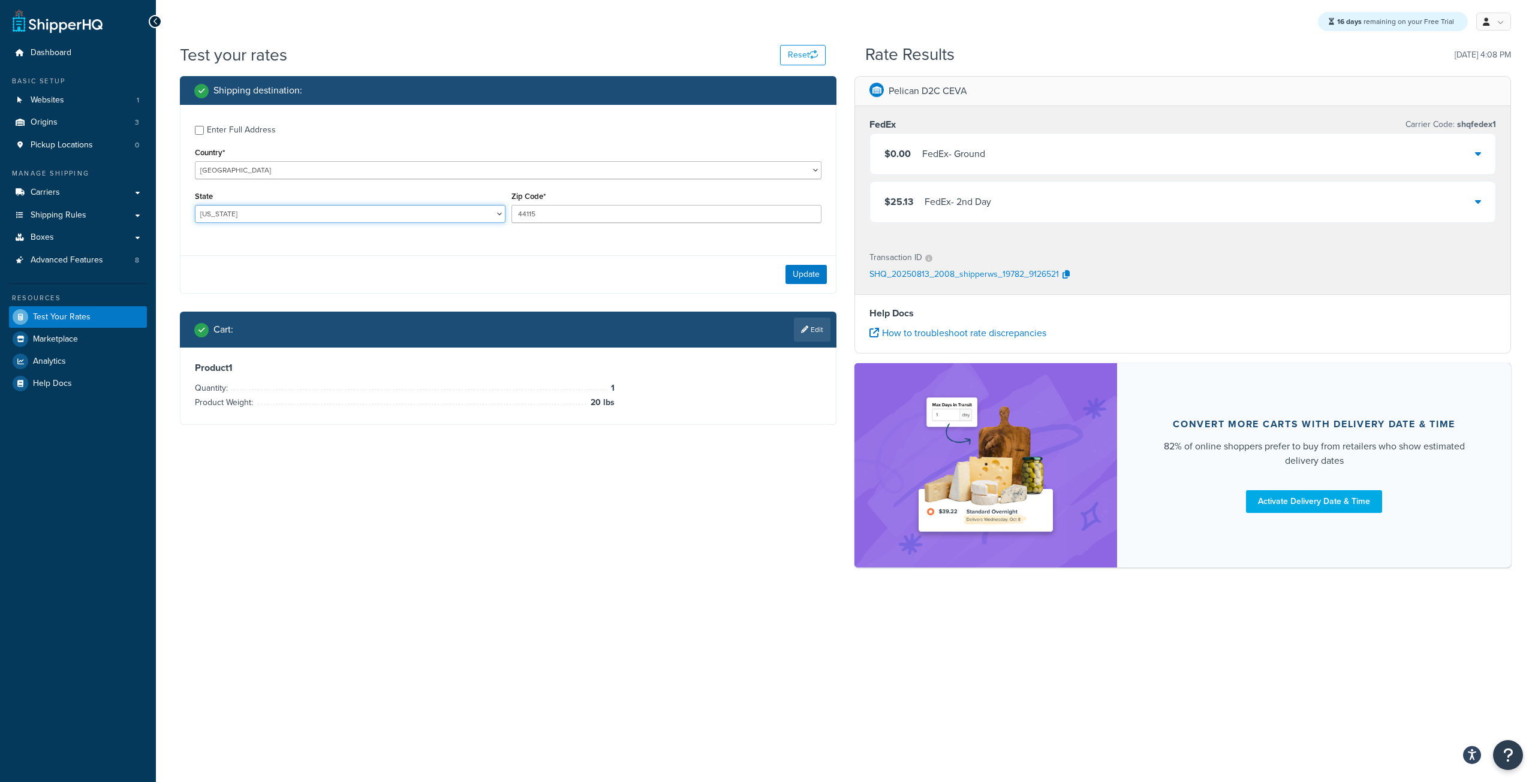
drag, startPoint x: 287, startPoint y: 216, endPoint x: 187, endPoint y: 211, distance: 99.7
click at [188, 211] on div "Enter Full Address Country* [GEOGRAPHIC_DATA] [GEOGRAPHIC_DATA] [GEOGRAPHIC_DAT…" at bounding box center [507, 175] width 655 height 141
select select "CA"
click at [195, 206] on select "[US_STATE] [US_STATE] [US_STATE] [US_STATE] [US_STATE] Armed Forces Americas Ar…" at bounding box center [350, 214] width 311 height 18
drag, startPoint x: 568, startPoint y: 218, endPoint x: 372, endPoint y: 204, distance: 196.5
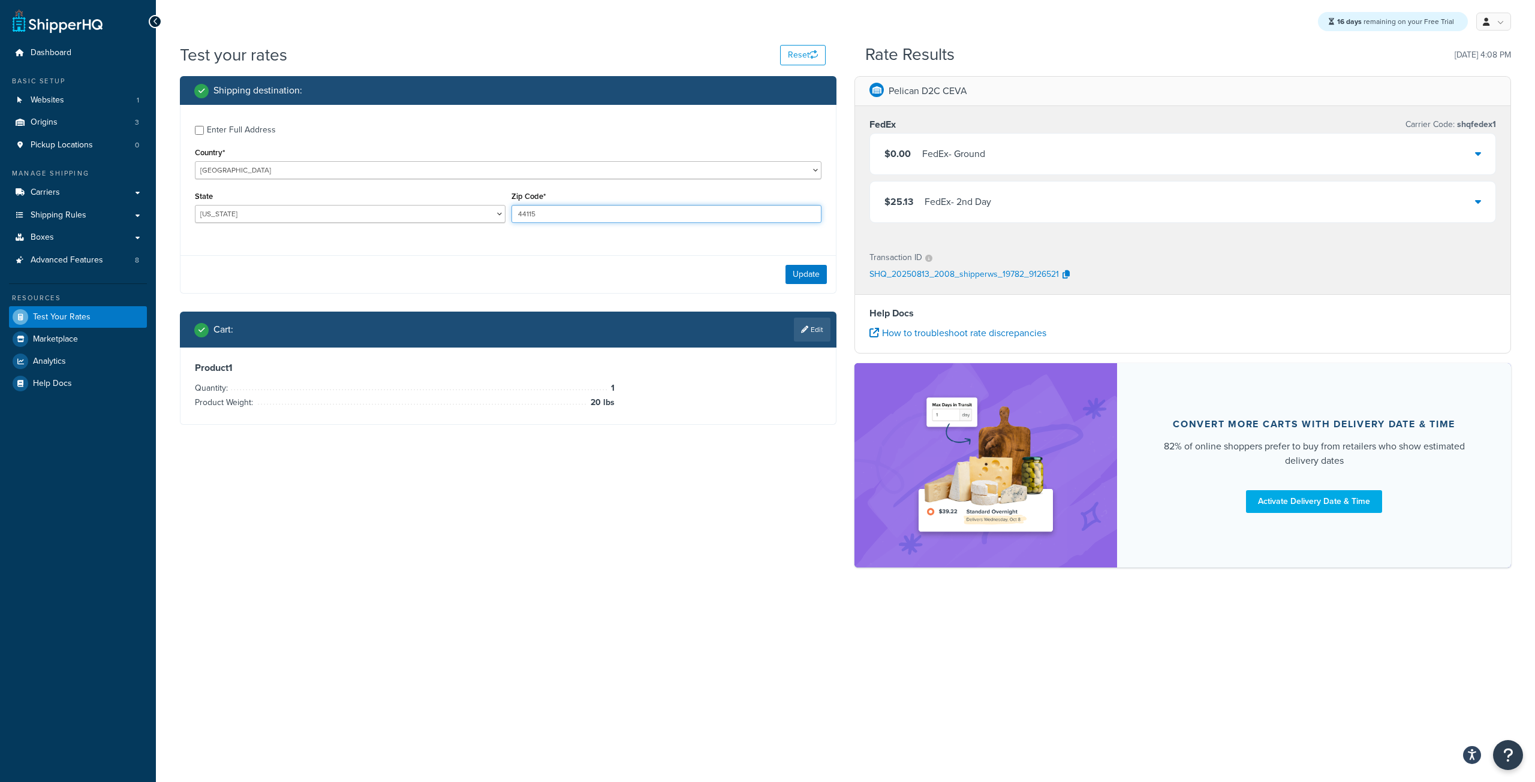
click at [372, 204] on div "State [US_STATE] [US_STATE] [US_STATE] [US_STATE] [US_STATE] Armed Forces Ameri…" at bounding box center [508, 210] width 632 height 44
type input "90505"
click at [804, 269] on button "Update" at bounding box center [805, 274] width 41 height 19
